Goal: Information Seeking & Learning: Learn about a topic

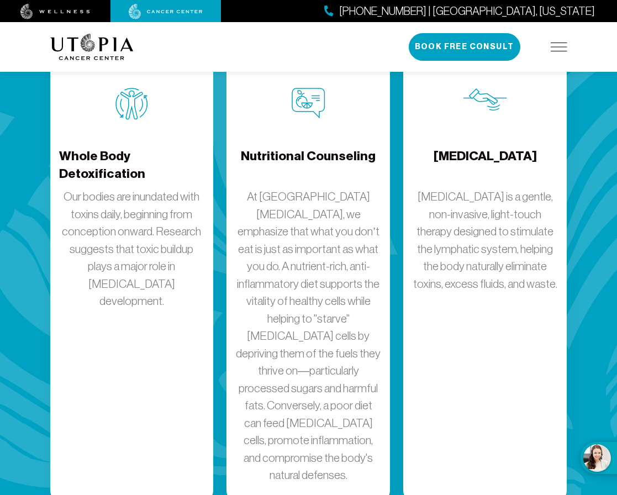
scroll to position [1968, 0]
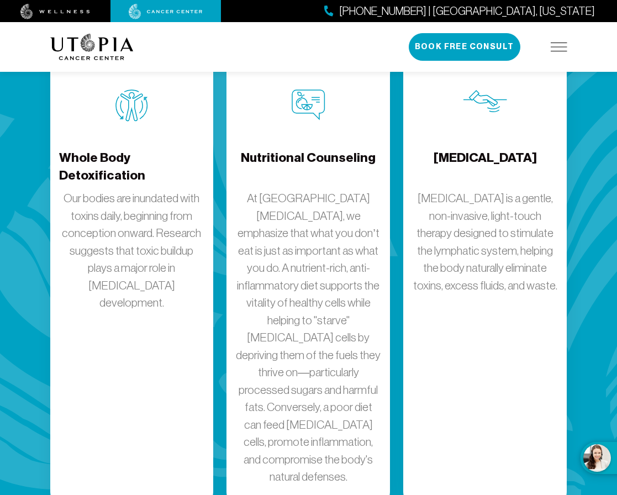
click at [92, 149] on h4 "Whole Body Detoxification" at bounding box center [132, 167] width 146 height 36
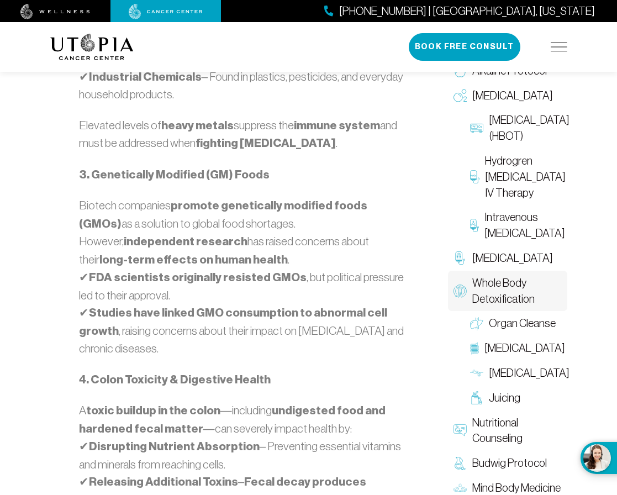
scroll to position [1137, 0]
click at [517, 366] on span "[MEDICAL_DATA]" at bounding box center [529, 374] width 81 height 16
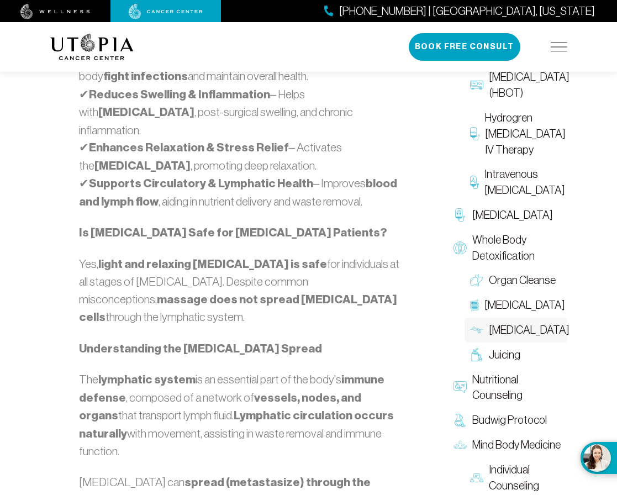
scroll to position [1042, 0]
click at [500, 348] on span "Juicing" at bounding box center [504, 356] width 31 height 16
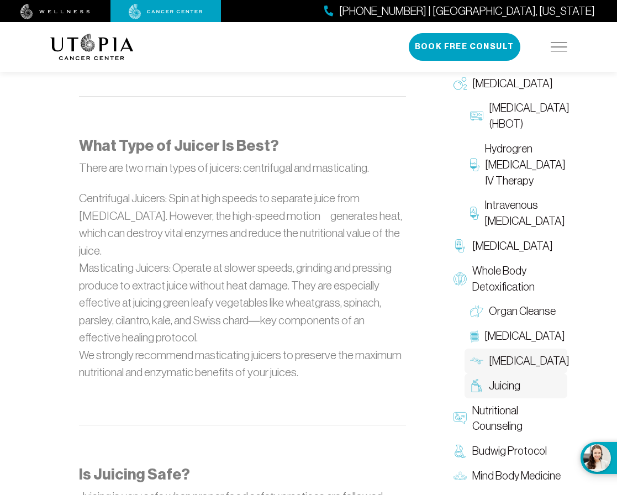
scroll to position [1115, 0]
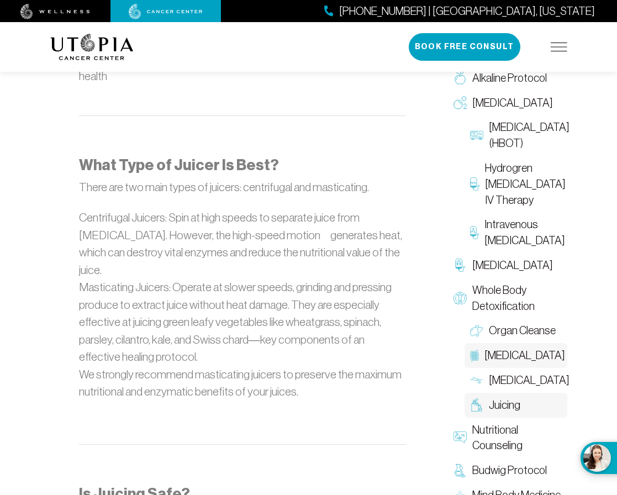
click at [511, 348] on span "[MEDICAL_DATA]" at bounding box center [525, 356] width 81 height 16
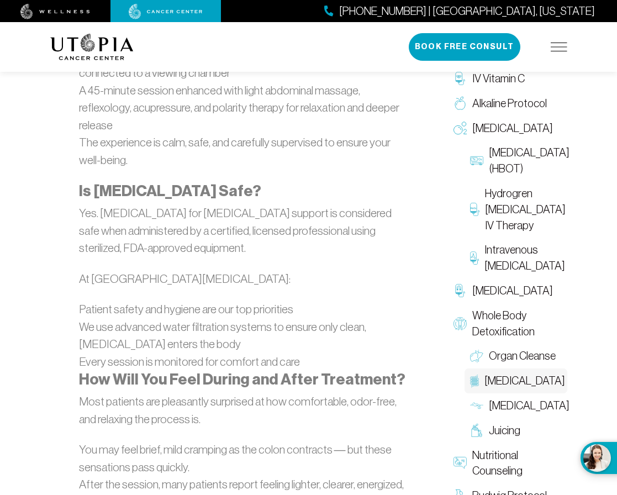
scroll to position [1455, 0]
click at [524, 348] on span "Organ Cleanse" at bounding box center [522, 356] width 67 height 16
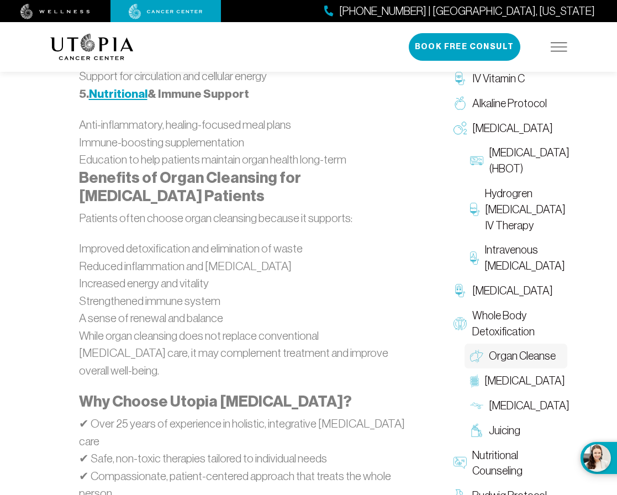
scroll to position [1511, 0]
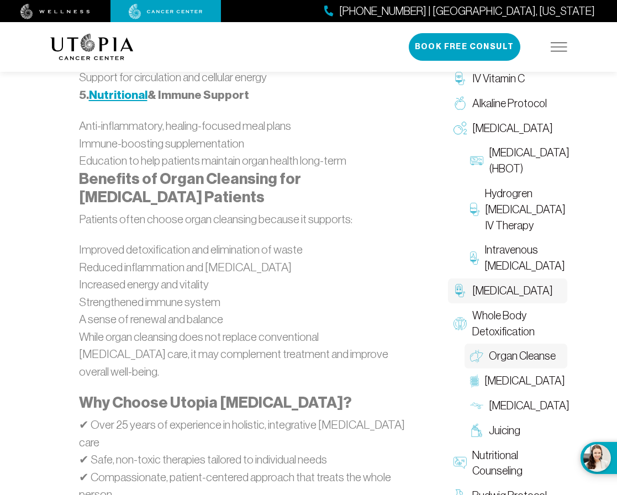
click at [487, 283] on span "[MEDICAL_DATA]" at bounding box center [512, 291] width 81 height 16
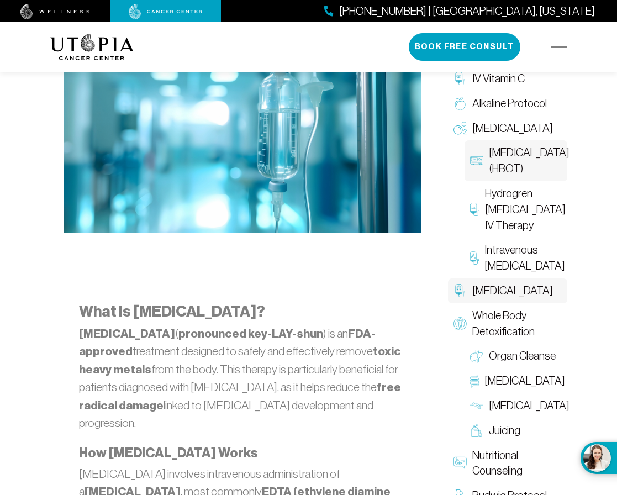
scroll to position [366, 0]
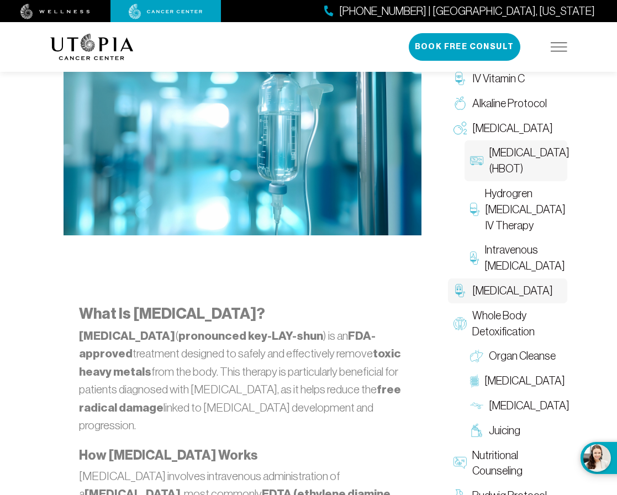
click at [528, 154] on span "[MEDICAL_DATA] (HBOT)" at bounding box center [529, 161] width 81 height 32
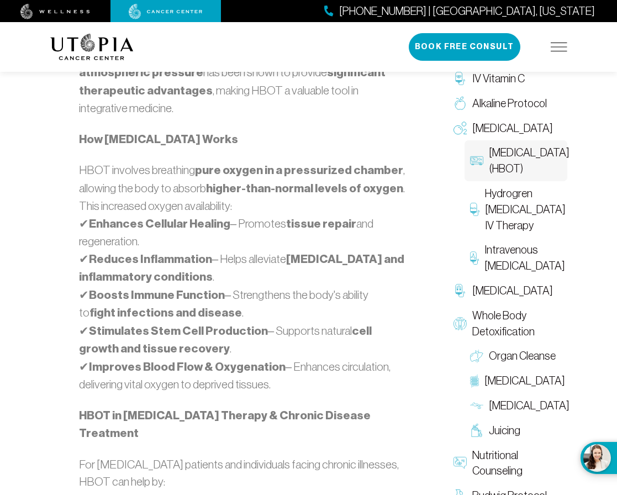
scroll to position [768, 0]
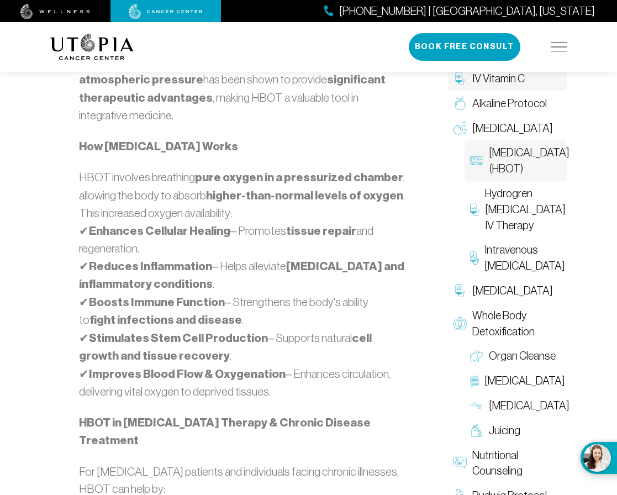
click at [503, 78] on span "IV Vitamin C" at bounding box center [498, 79] width 52 height 16
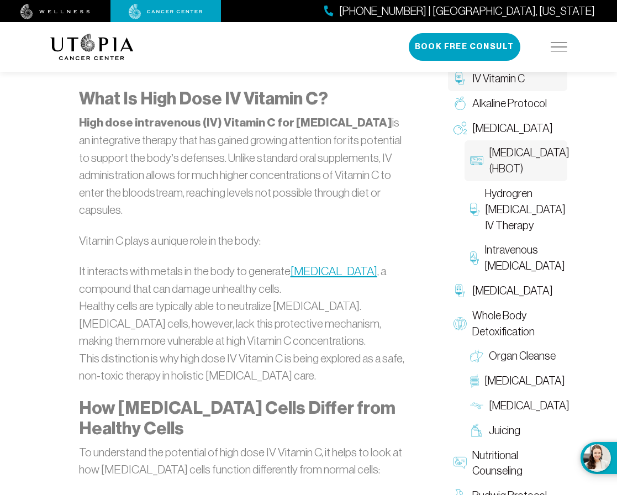
scroll to position [502, 0]
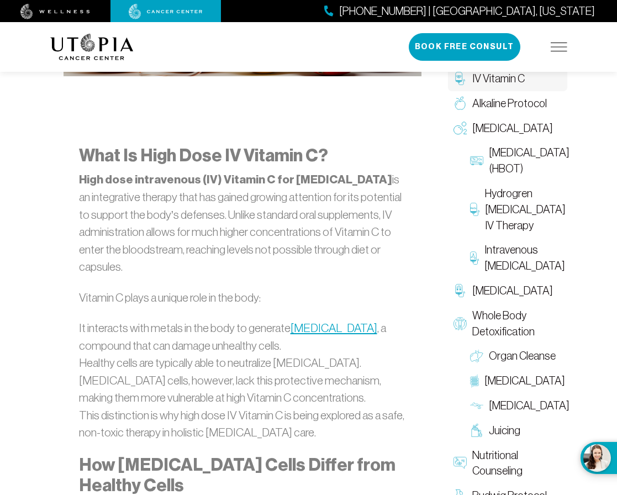
click at [560, 45] on img at bounding box center [559, 47] width 17 height 9
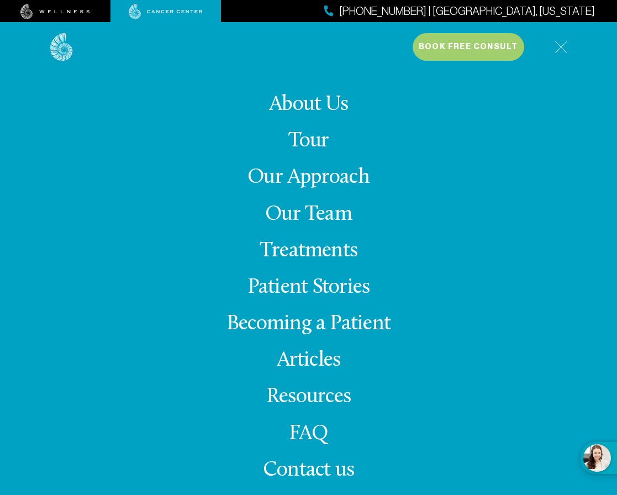
click at [323, 178] on link "Our Approach" at bounding box center [309, 178] width 122 height 22
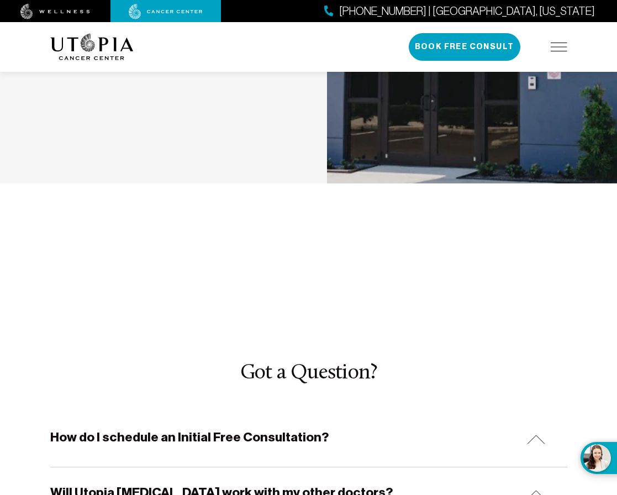
scroll to position [3536, 0]
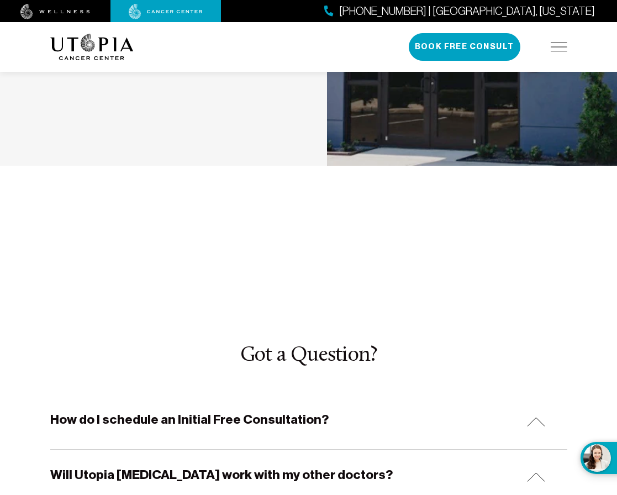
click at [532, 472] on img at bounding box center [536, 476] width 18 height 9
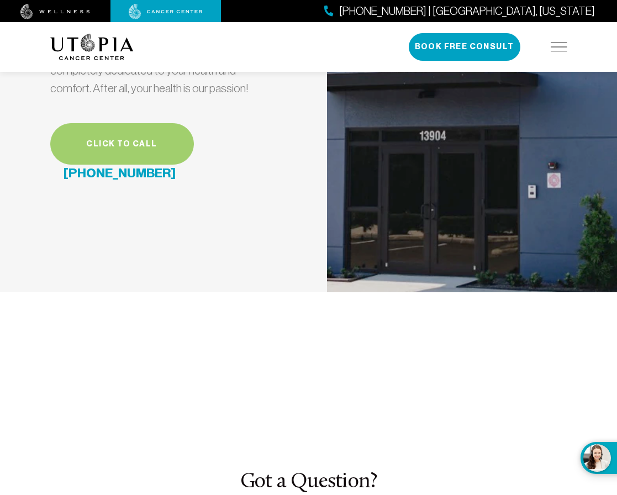
scroll to position [3413, 0]
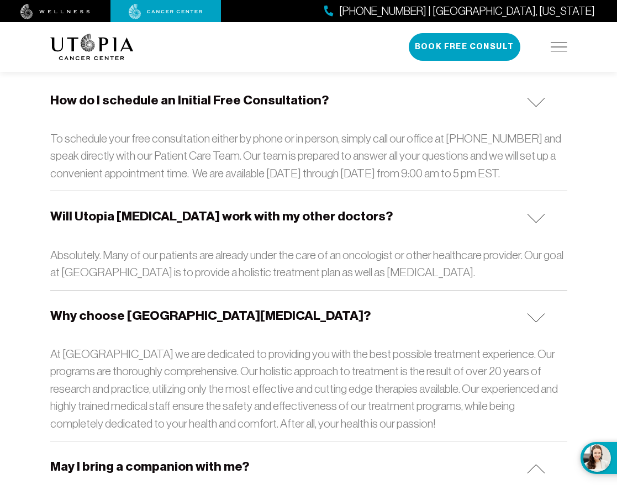
scroll to position [3869, 0]
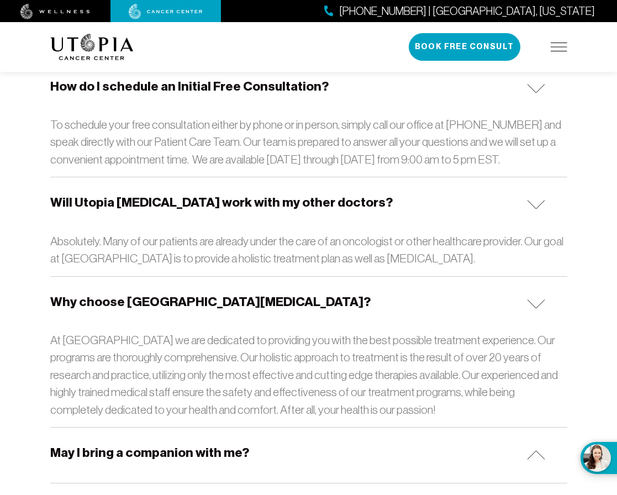
click at [537, 450] on img at bounding box center [536, 454] width 18 height 9
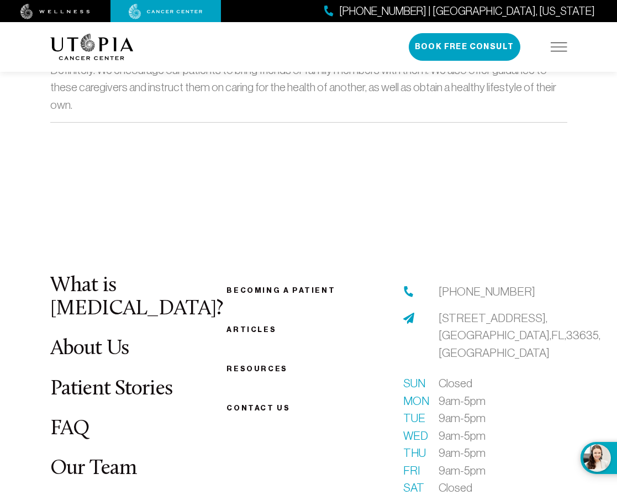
scroll to position [4292, 0]
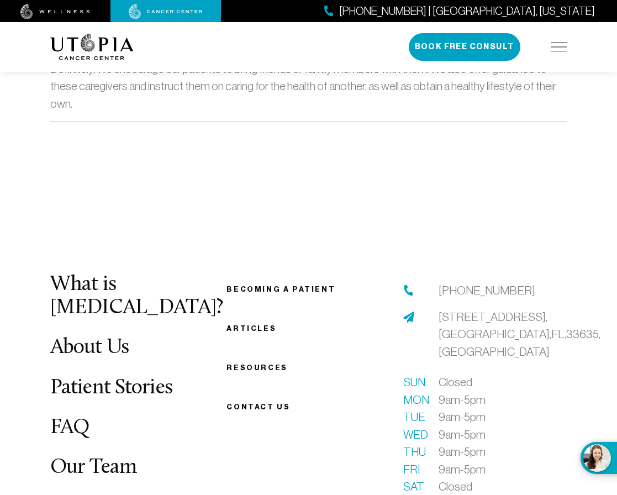
click at [80, 417] on link "FAQ" at bounding box center [70, 428] width 40 height 22
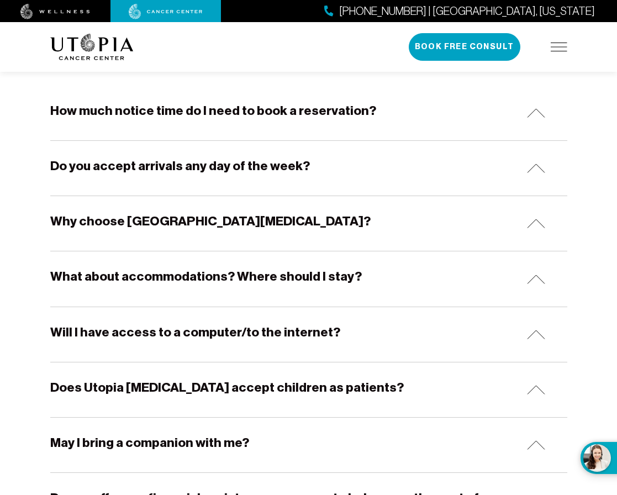
scroll to position [227, 0]
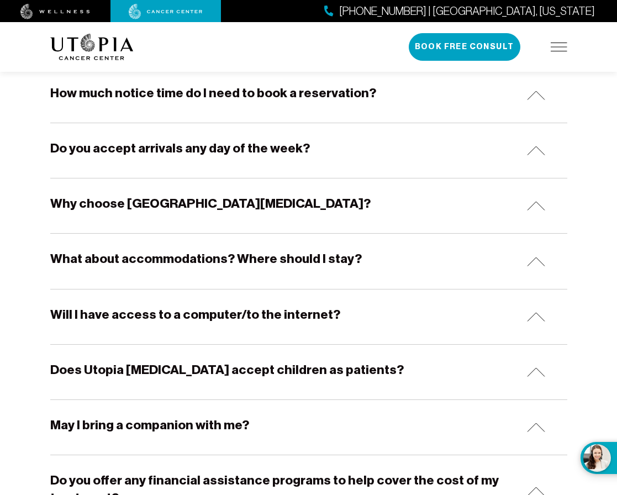
click at [241, 203] on h5 "Why choose [GEOGRAPHIC_DATA][MEDICAL_DATA]?" at bounding box center [210, 203] width 320 height 17
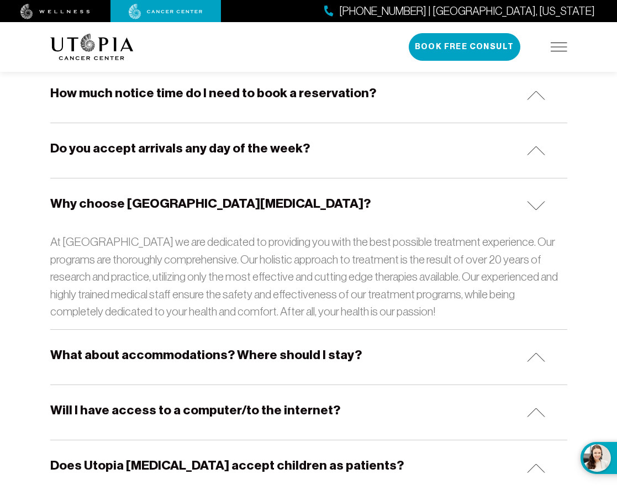
click at [248, 354] on h5 "What about accommodations? Where should I stay?" at bounding box center [206, 354] width 312 height 17
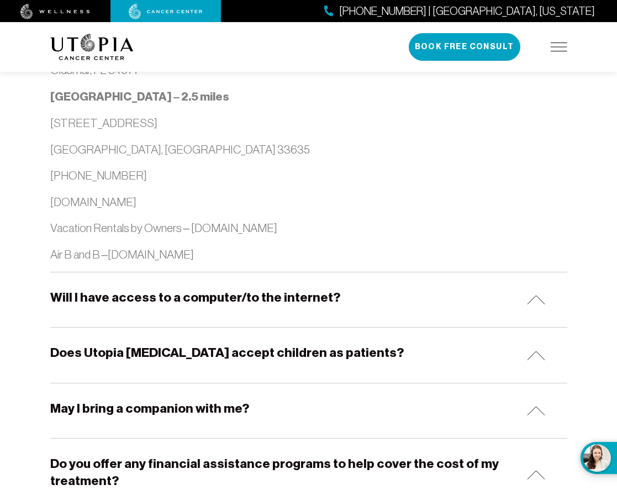
scroll to position [1239, 0]
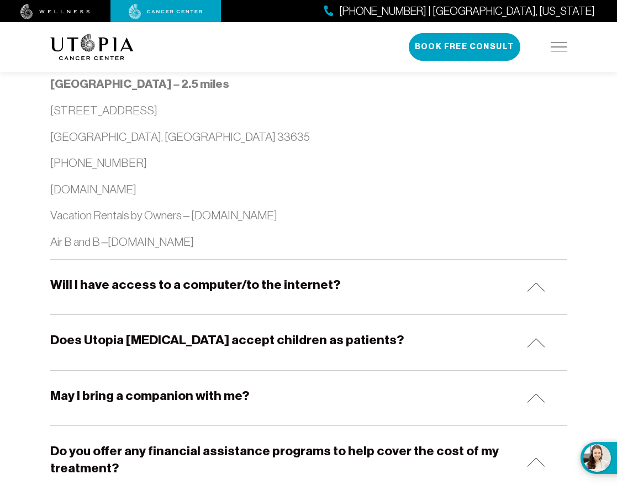
click at [254, 276] on h5 "Will I have access to a computer/to the internet?" at bounding box center [195, 284] width 290 height 17
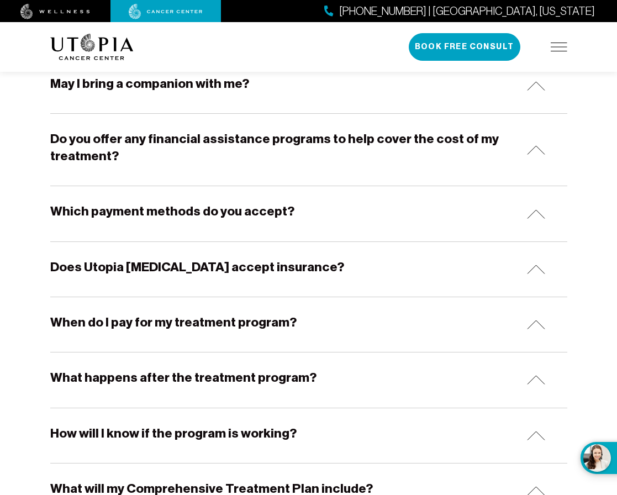
scroll to position [1596, 0]
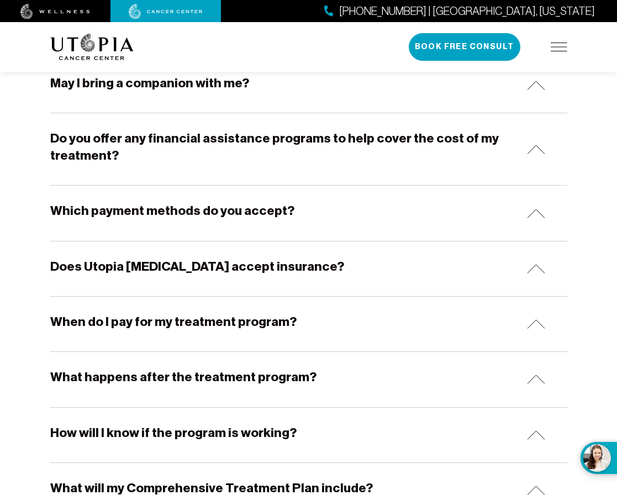
click at [248, 258] on h5 "Does Utopia [MEDICAL_DATA] accept insurance?" at bounding box center [197, 266] width 294 height 17
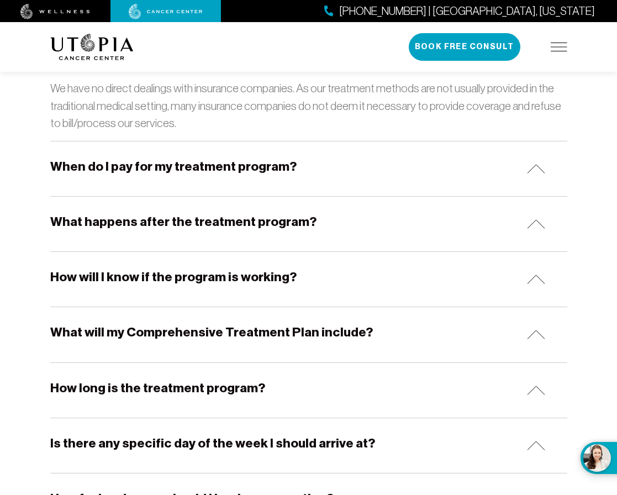
scroll to position [1815, 0]
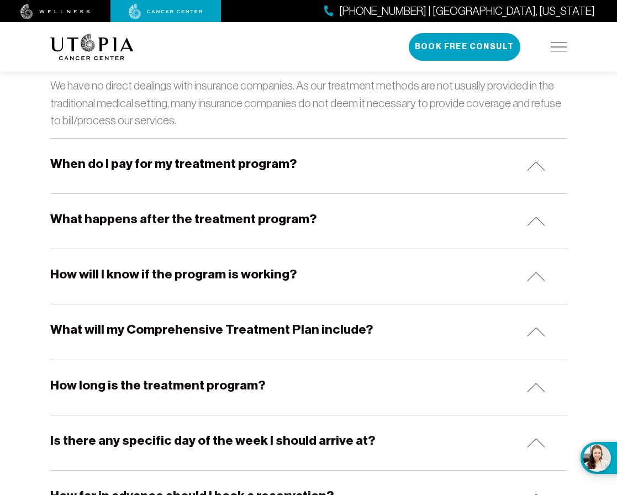
click at [241, 155] on h5 "When do I pay for my treatment program?" at bounding box center [173, 163] width 246 height 17
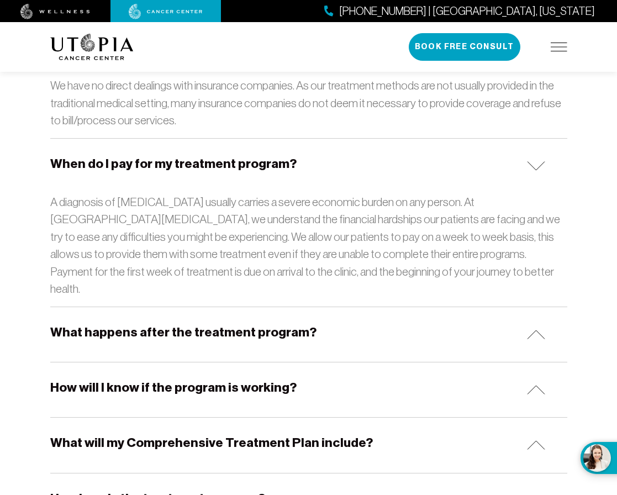
click at [270, 324] on h5 "What happens after the treatment program?" at bounding box center [183, 332] width 266 height 17
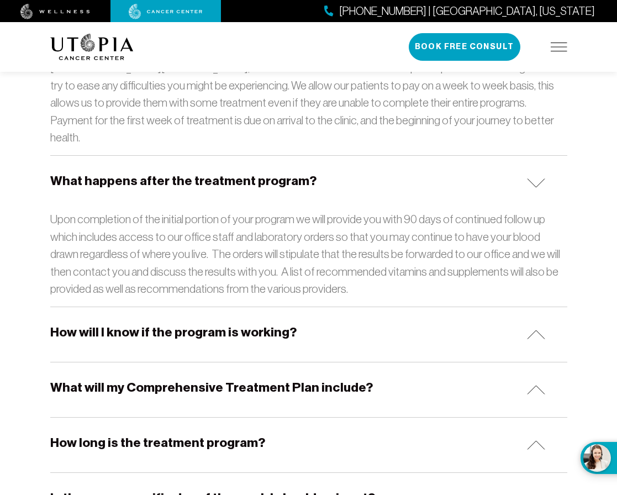
scroll to position [1970, 0]
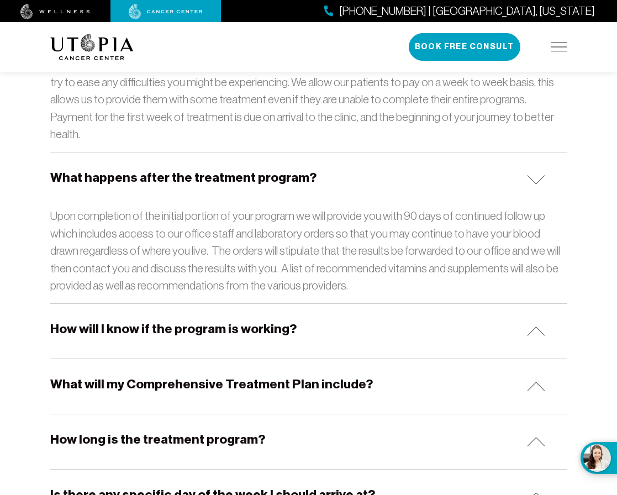
click at [275, 320] on h5 "How will I know if the program is working?" at bounding box center [173, 328] width 246 height 17
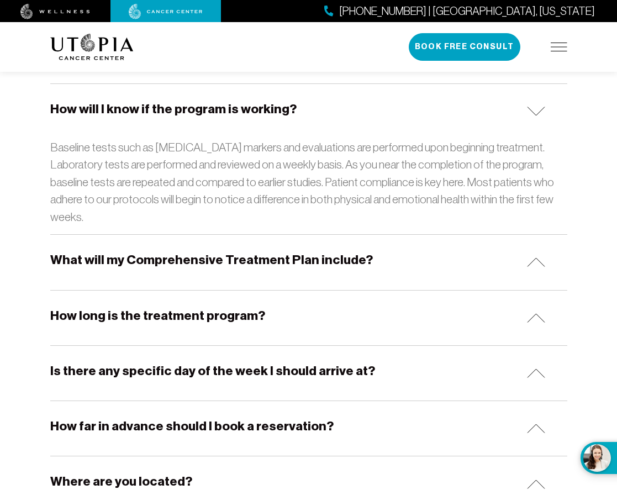
scroll to position [2206, 0]
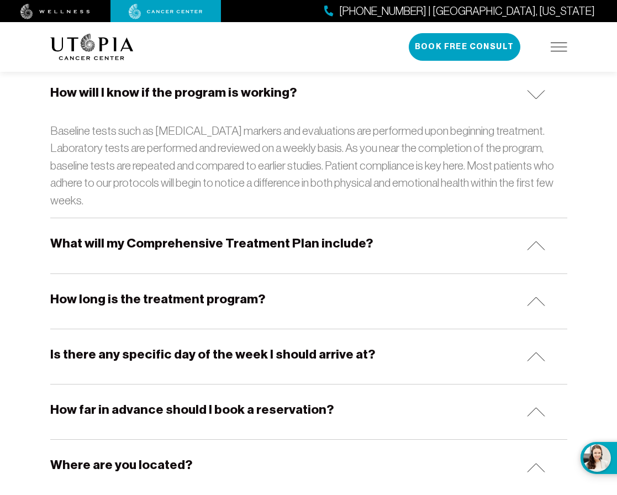
click at [293, 235] on h5 "What will my Comprehensive Treatment Plan include?" at bounding box center [211, 243] width 323 height 17
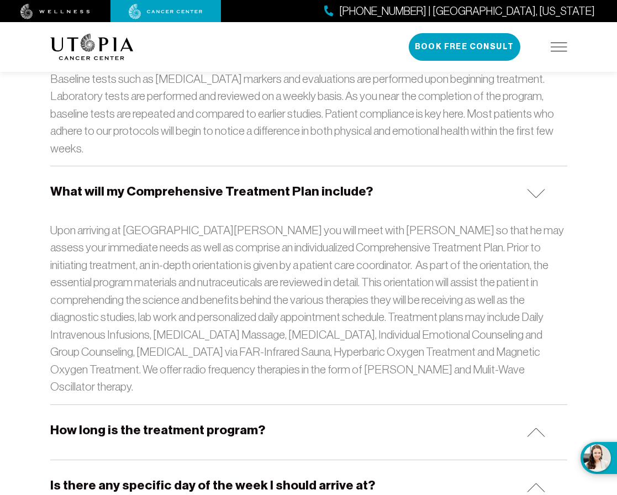
scroll to position [2352, 0]
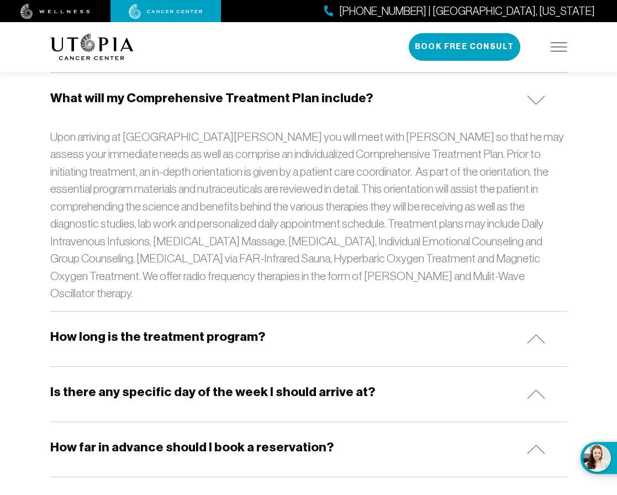
click at [208, 328] on h5 "How long is the treatment program?" at bounding box center [157, 336] width 215 height 17
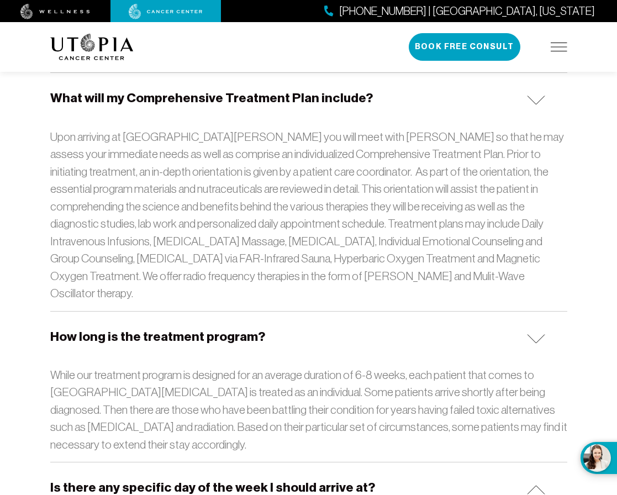
click at [228, 479] on h5 "Is there any specific day of the week I should arrive at?" at bounding box center [212, 487] width 325 height 17
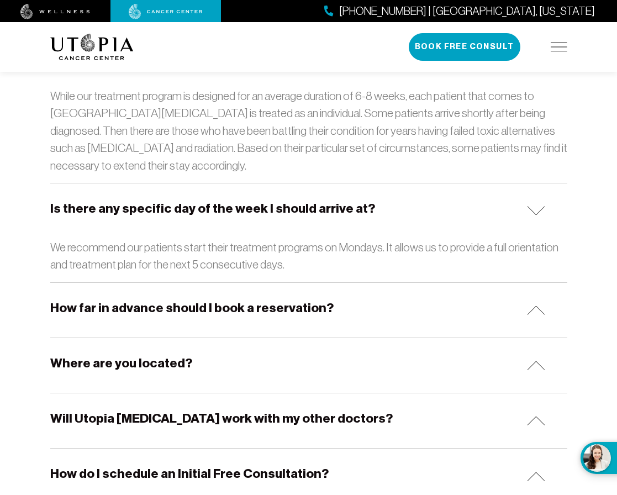
scroll to position [2633, 0]
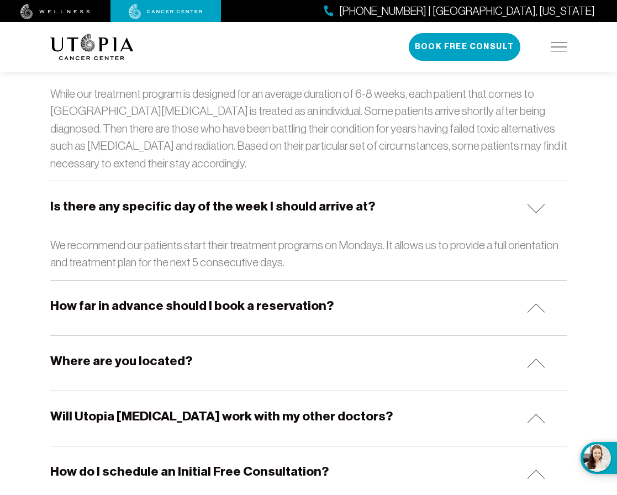
click at [233, 297] on h5 "How far in advance should I book a reservation?" at bounding box center [191, 305] width 283 height 17
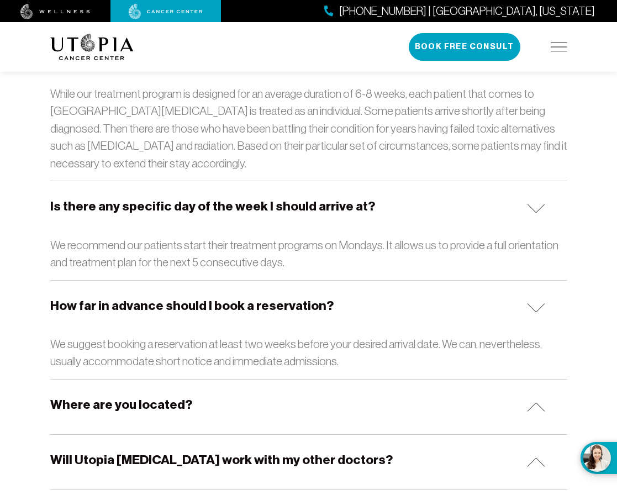
click at [138, 396] on h5 "Where are you located?" at bounding box center [121, 404] width 142 height 17
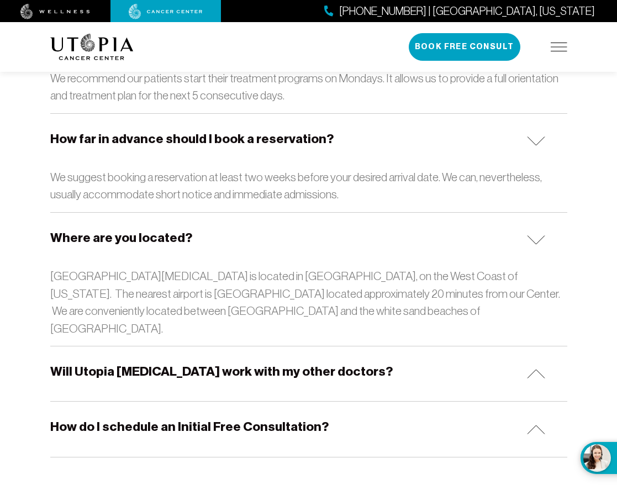
scroll to position [2801, 0]
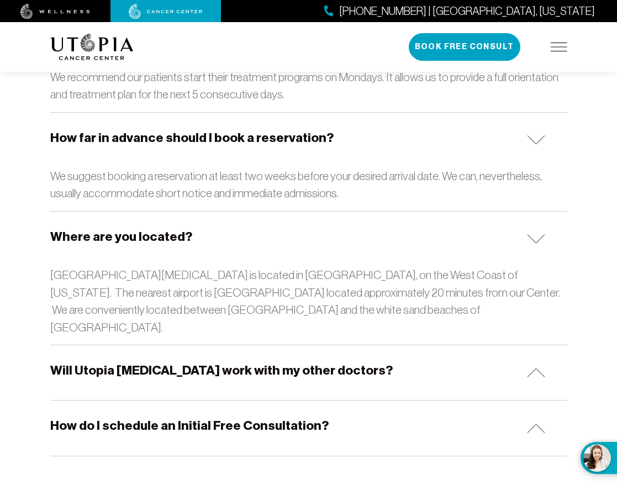
click at [169, 362] on h5 "Will Utopia [MEDICAL_DATA] work with my other doctors?" at bounding box center [221, 370] width 343 height 17
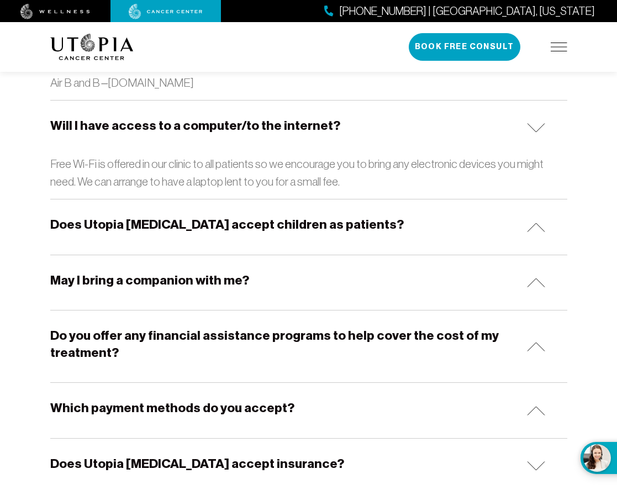
scroll to position [1399, 0]
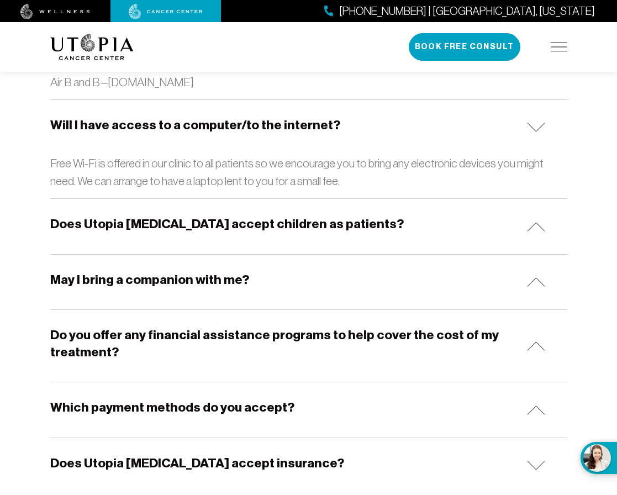
click at [159, 327] on h5 "Do you offer any financial assistance programs to help cover the cost of my tre…" at bounding box center [283, 344] width 467 height 35
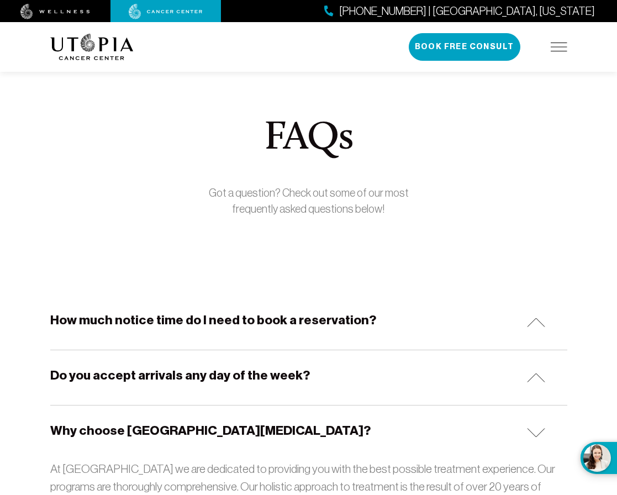
scroll to position [0, 0]
click at [558, 46] on img at bounding box center [559, 47] width 17 height 9
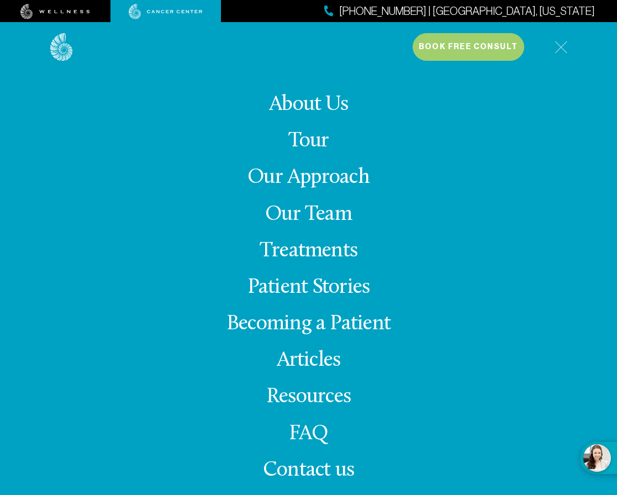
click at [296, 281] on link "Patient Stories" at bounding box center [309, 288] width 123 height 22
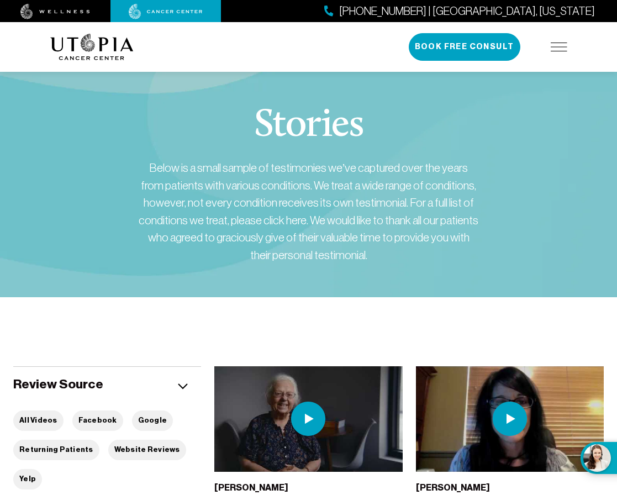
click at [558, 44] on img at bounding box center [559, 47] width 17 height 9
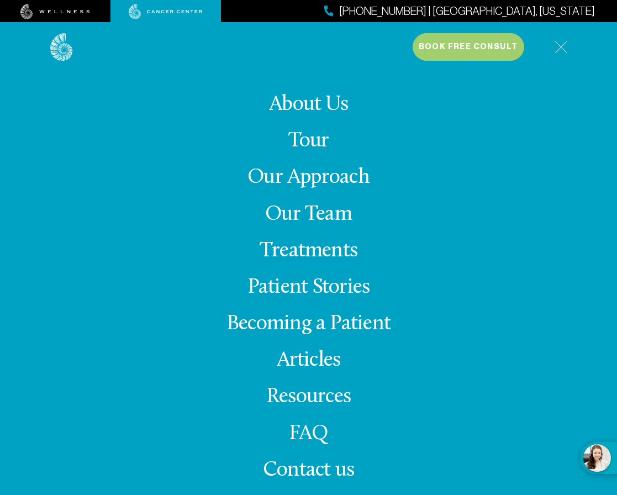
click at [292, 207] on link "Our Team" at bounding box center [308, 215] width 87 height 22
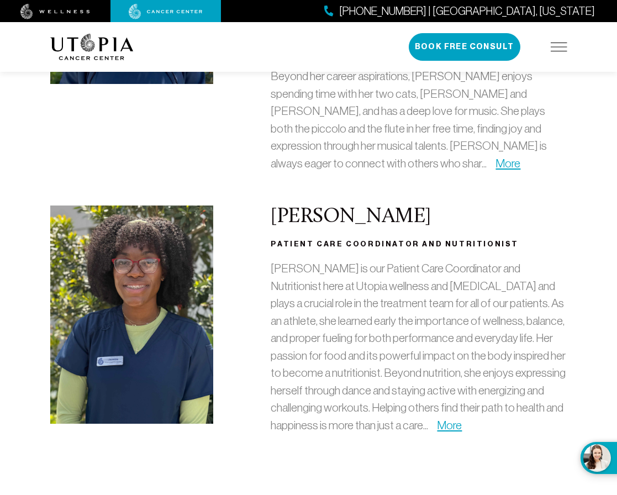
scroll to position [3101, 0]
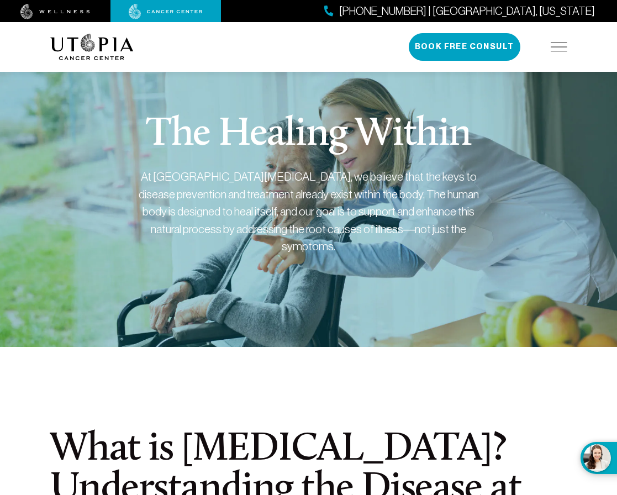
click at [558, 50] on img at bounding box center [559, 47] width 17 height 9
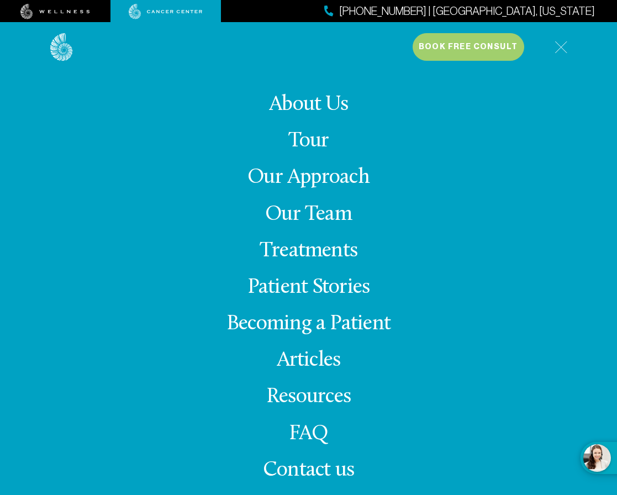
click at [309, 149] on link "Tour" at bounding box center [308, 141] width 41 height 22
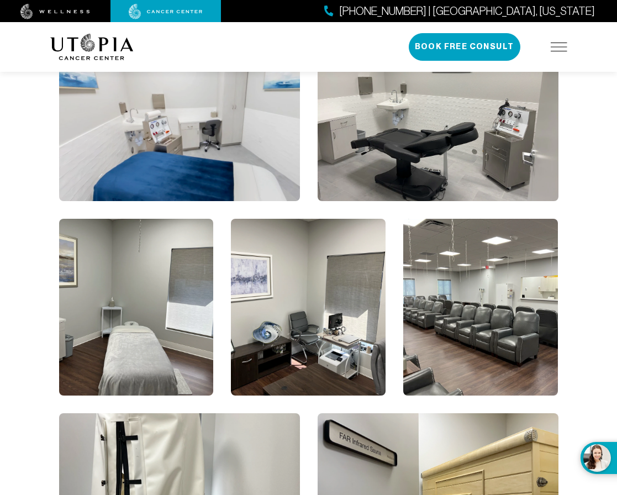
scroll to position [1283, 0]
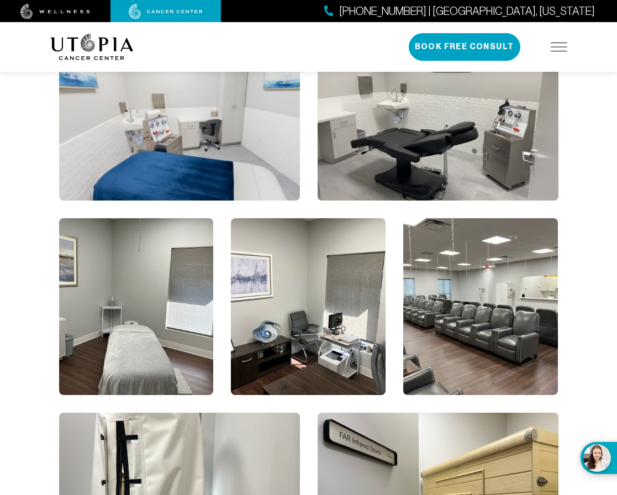
click at [459, 313] on img at bounding box center [480, 306] width 155 height 177
click at [484, 287] on img at bounding box center [480, 306] width 155 height 177
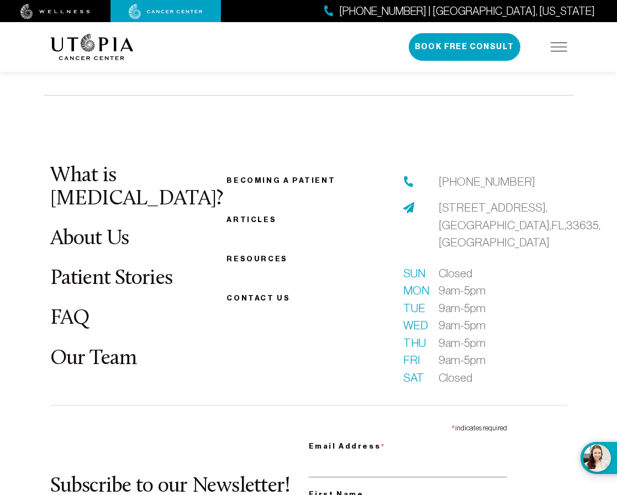
scroll to position [2611, 0]
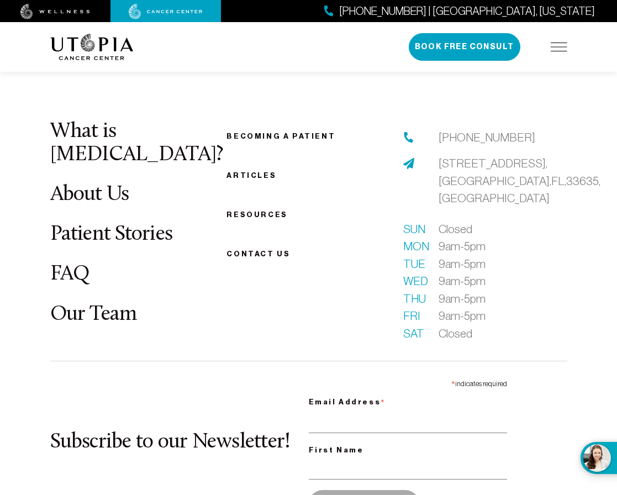
click at [94, 304] on link "Our Team" at bounding box center [93, 315] width 87 height 22
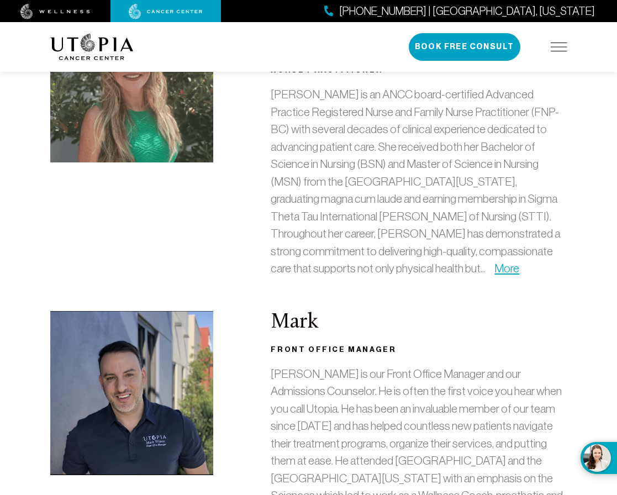
scroll to position [542, 0]
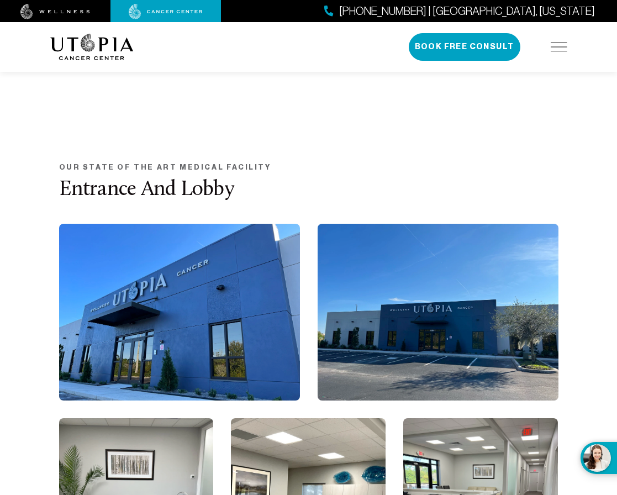
scroll to position [2611, 0]
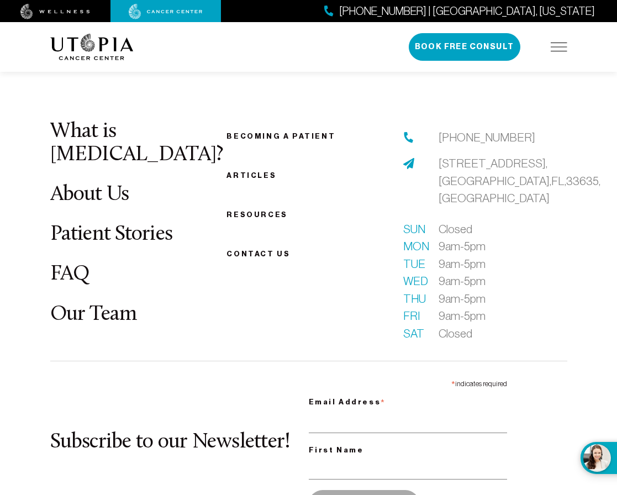
click at [70, 184] on link "About Us" at bounding box center [89, 195] width 79 height 22
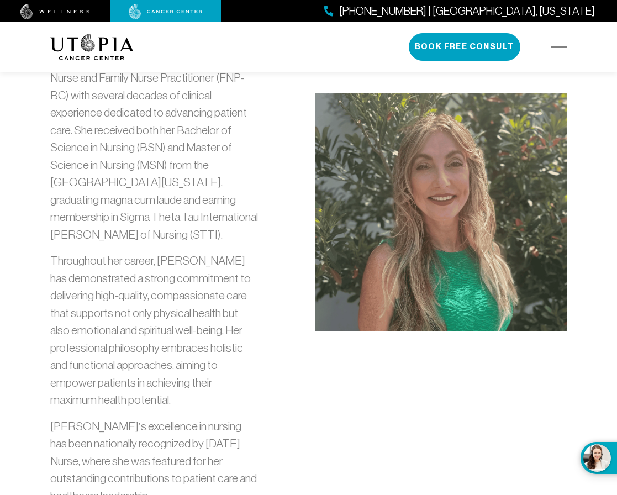
scroll to position [1216, 0]
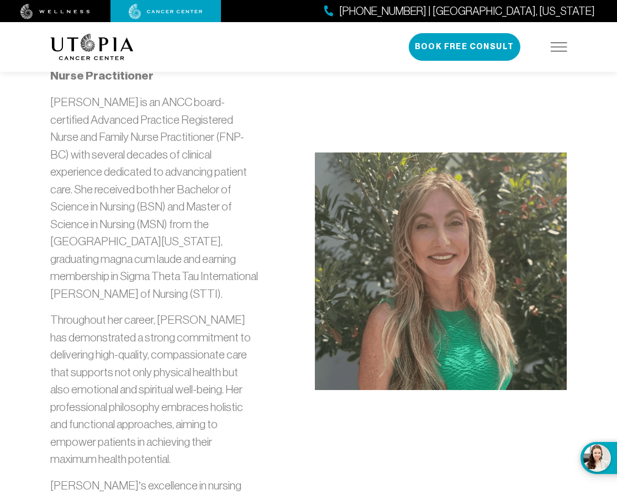
click at [555, 48] on img at bounding box center [559, 47] width 17 height 9
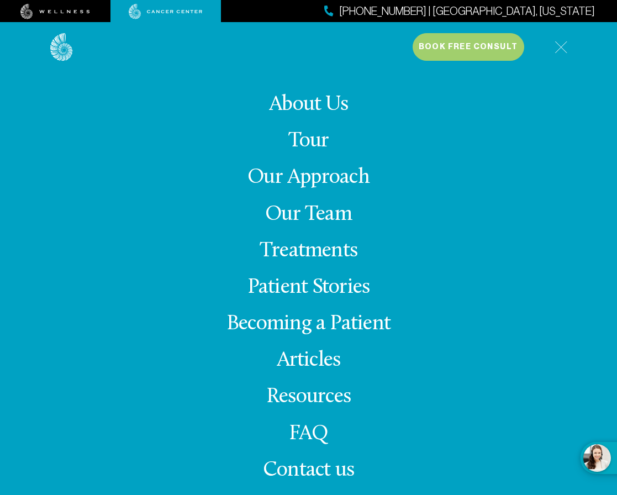
click at [305, 107] on link "About Us" at bounding box center [308, 105] width 79 height 22
click at [291, 104] on link "About Us" at bounding box center [308, 105] width 79 height 22
click at [392, 296] on div "About Us Tour Our Approach Our Team Treatments Patient Stories Becoming a Patie…" at bounding box center [308, 294] width 517 height 445
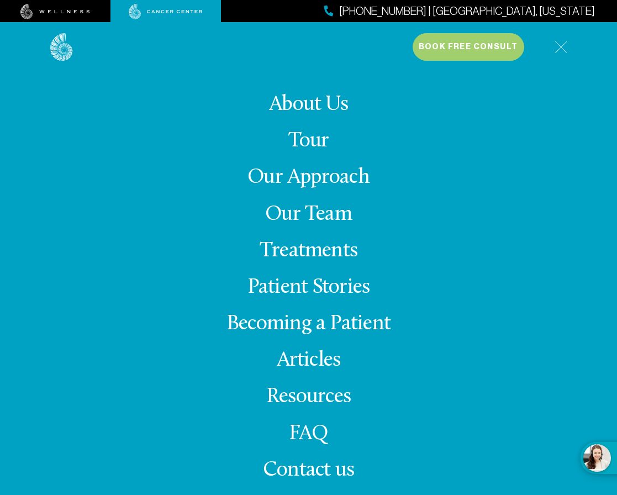
click at [301, 103] on link "About Us" at bounding box center [308, 105] width 79 height 22
click at [319, 358] on link "Articles" at bounding box center [309, 361] width 64 height 22
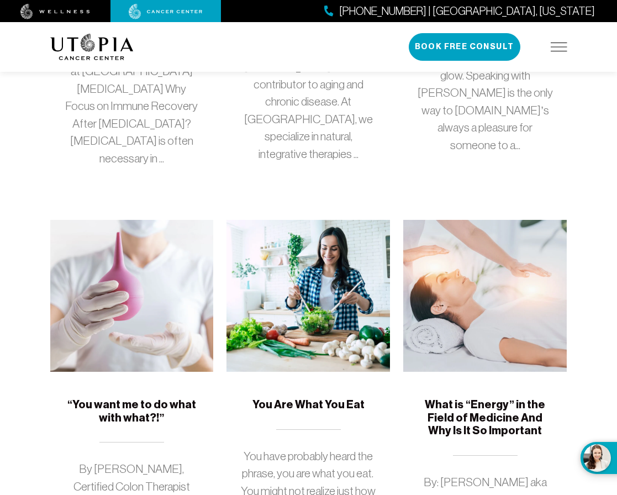
scroll to position [936, 0]
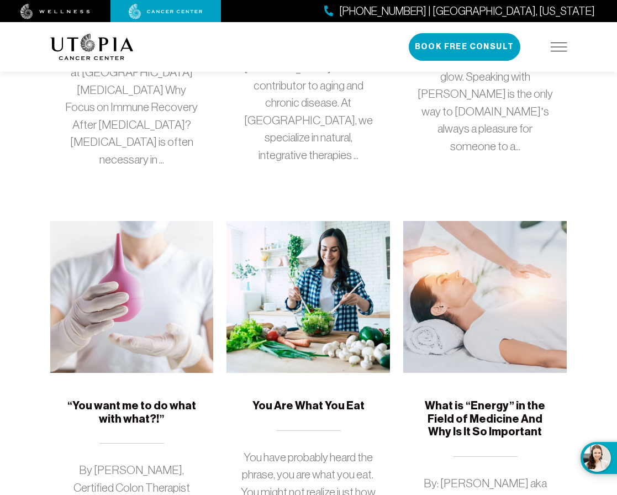
click at [298, 399] on h5 "You Are What You Eat" at bounding box center [308, 405] width 137 height 13
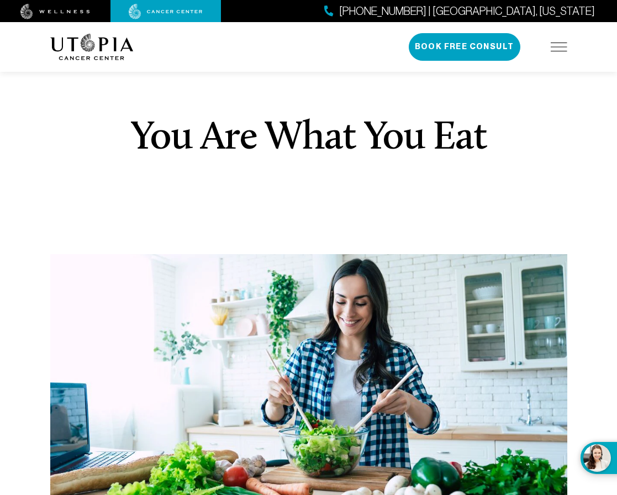
click at [564, 46] on img at bounding box center [559, 47] width 17 height 9
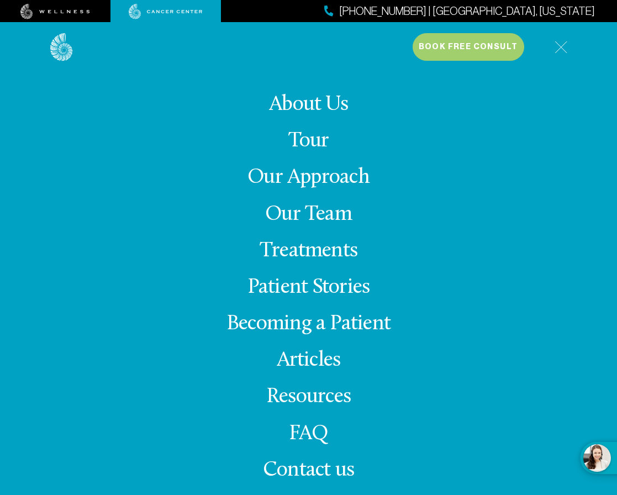
click at [306, 355] on link "Articles" at bounding box center [309, 361] width 64 height 22
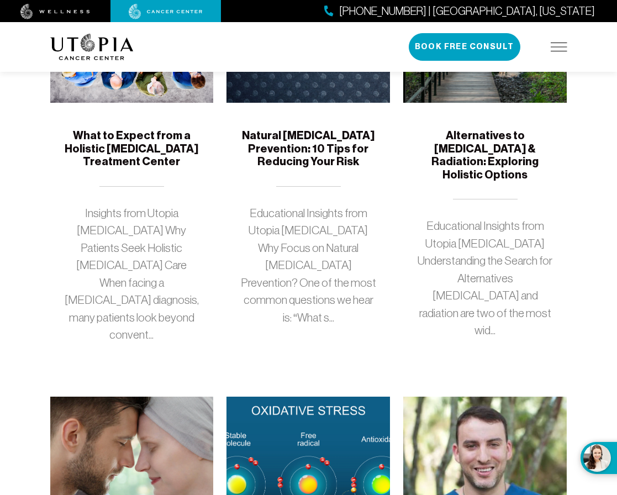
scroll to position [333, 0]
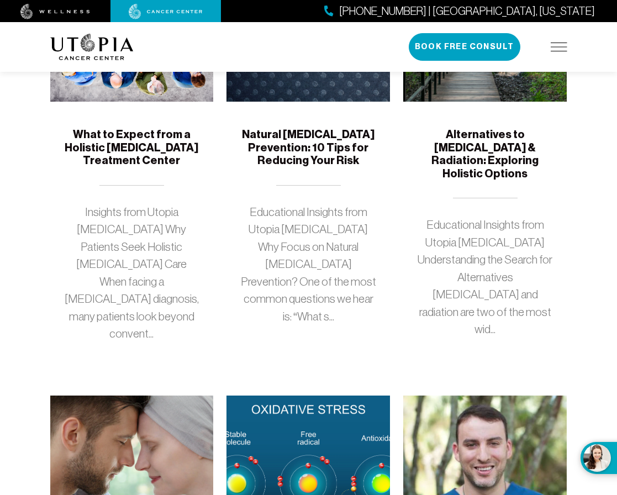
click at [117, 138] on h5 "What to Expect from a Holistic [MEDICAL_DATA] Treatment Center" at bounding box center [132, 147] width 137 height 39
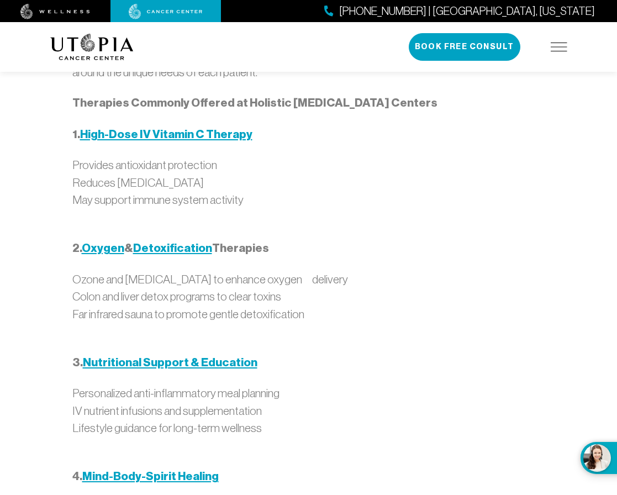
scroll to position [1092, 0]
